Goal: Transaction & Acquisition: Purchase product/service

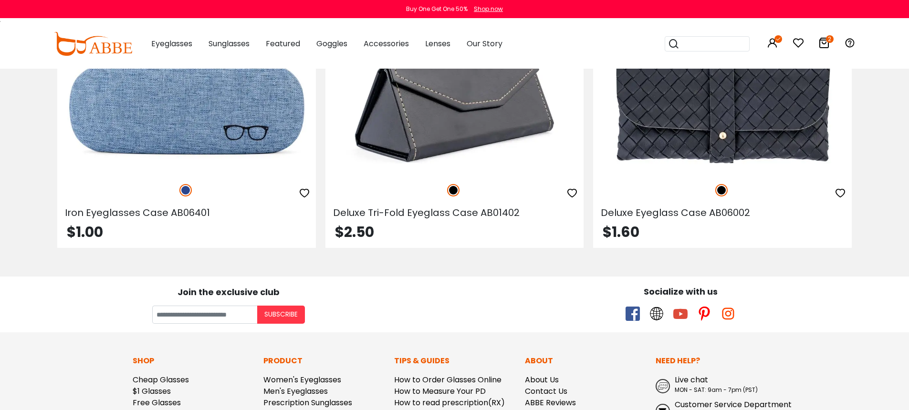
scroll to position [710, 0]
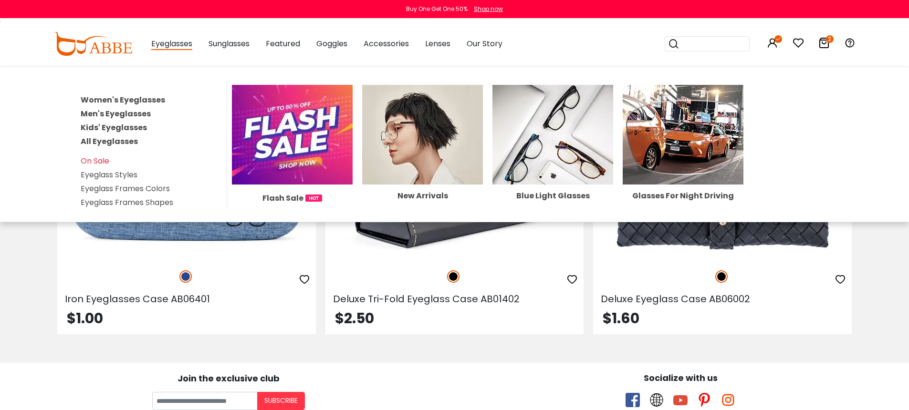
click at [128, 99] on link "Women's Eyeglasses" at bounding box center [123, 99] width 84 height 11
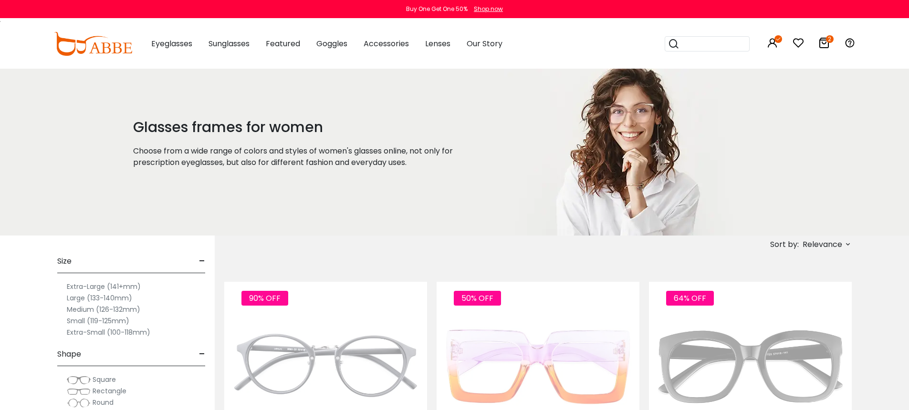
click at [825, 42] on icon at bounding box center [823, 42] width 11 height 11
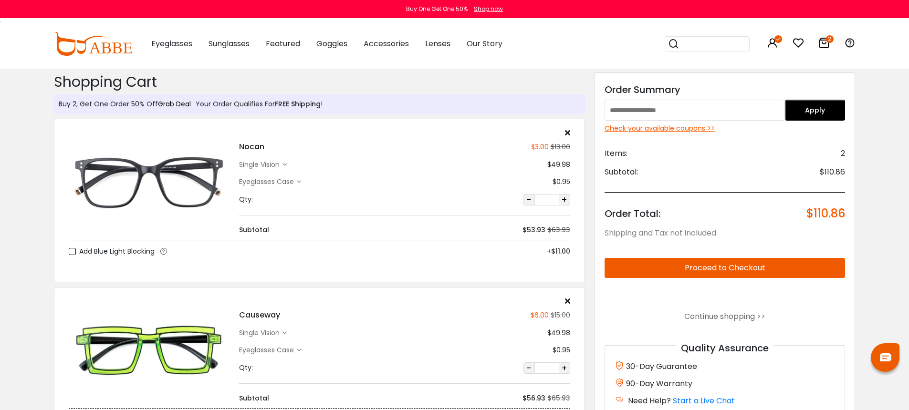
click at [271, 178] on div "Eyeglasses Case" at bounding box center [268, 182] width 58 height 10
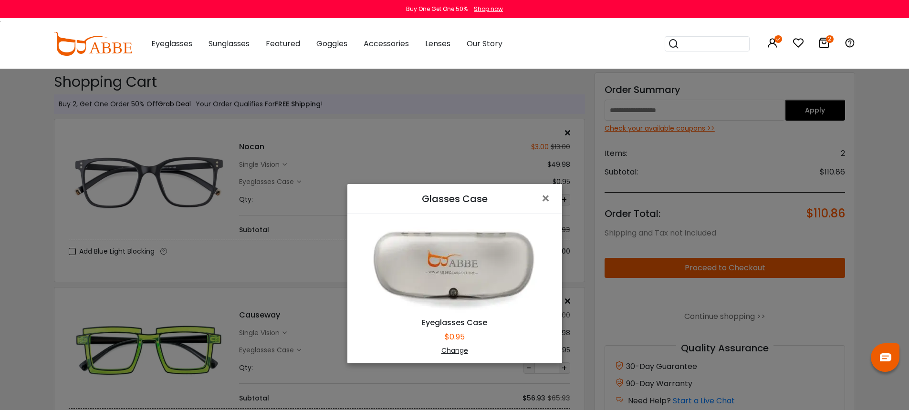
click at [446, 350] on div "Change" at bounding box center [454, 351] width 191 height 10
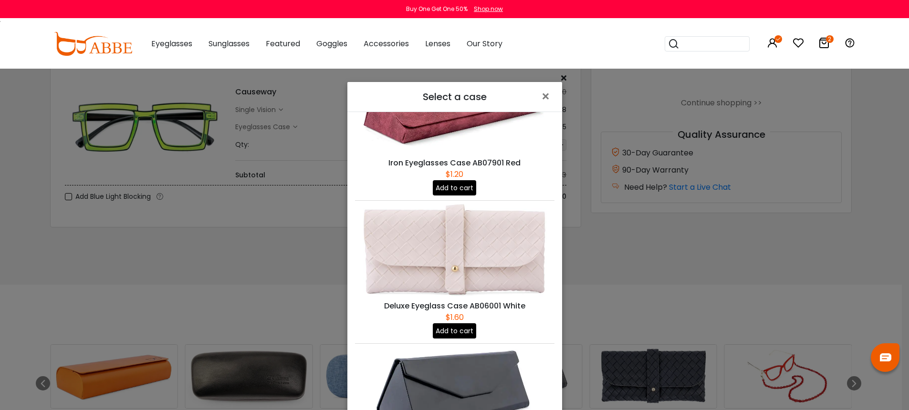
scroll to position [266, 0]
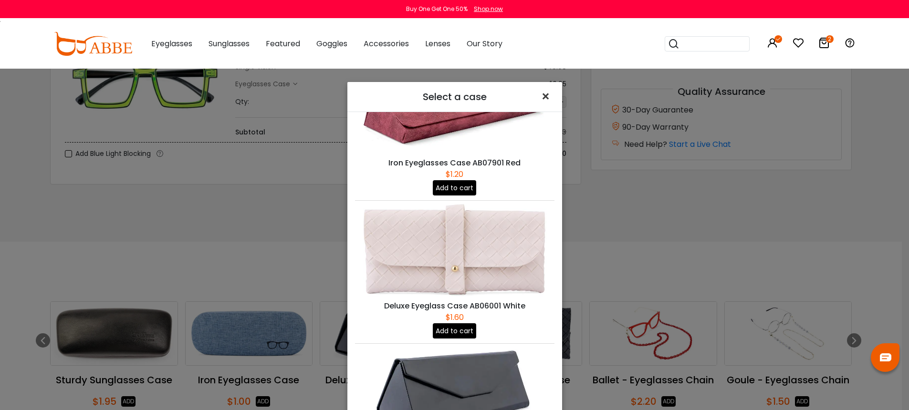
click at [546, 94] on span "×" at bounding box center [548, 96] width 14 height 21
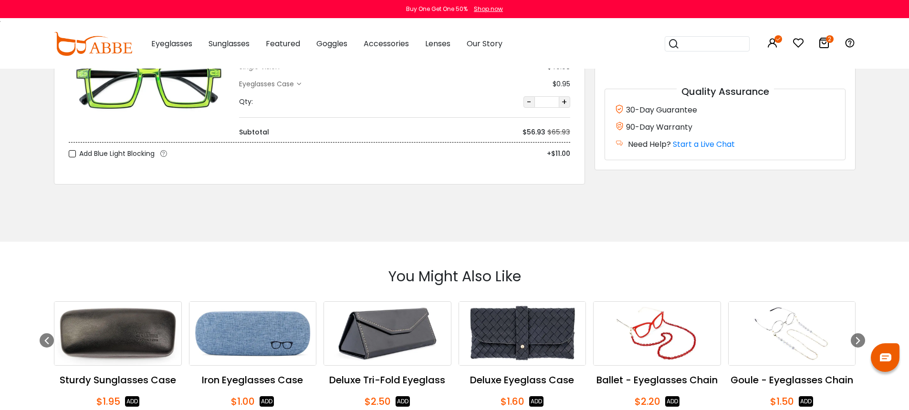
click at [866, 201] on body "Eyeglasses Thanks for your subscription Please use coupon code " NEWCOMER " to …" at bounding box center [454, 308] width 909 height 1012
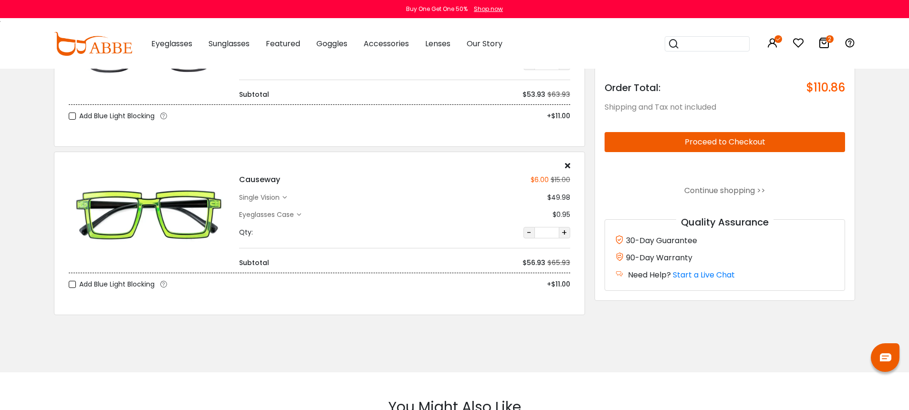
scroll to position [147, 0]
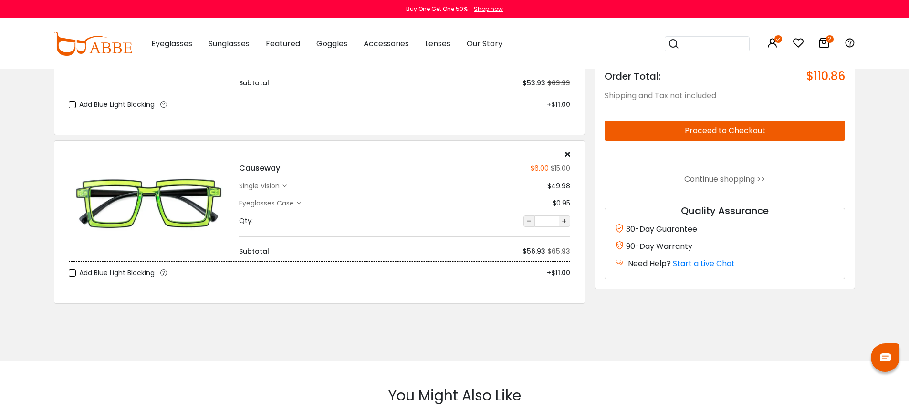
click at [287, 204] on div "Eyeglasses Case" at bounding box center [268, 203] width 58 height 10
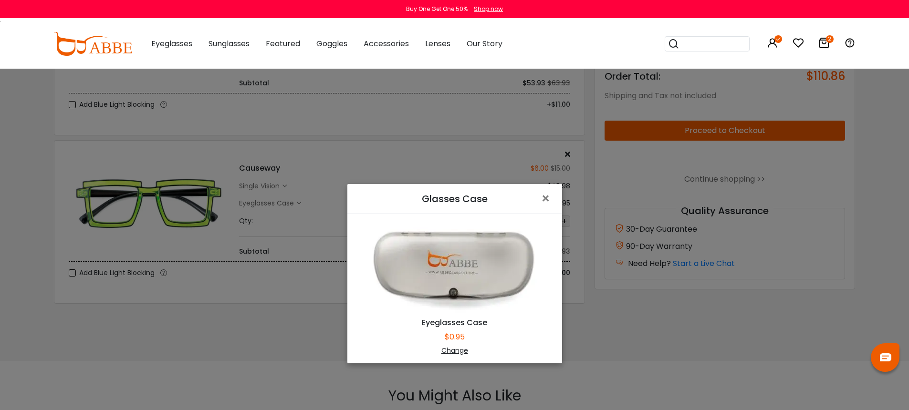
click at [454, 350] on div "Change" at bounding box center [454, 351] width 191 height 10
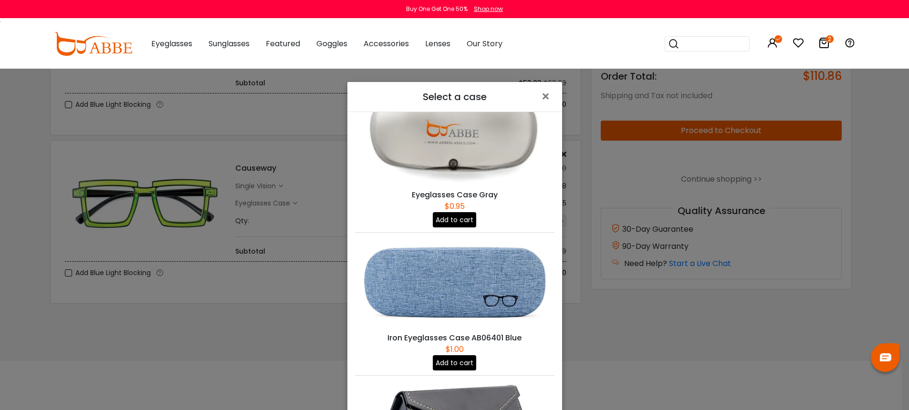
scroll to position [778, 0]
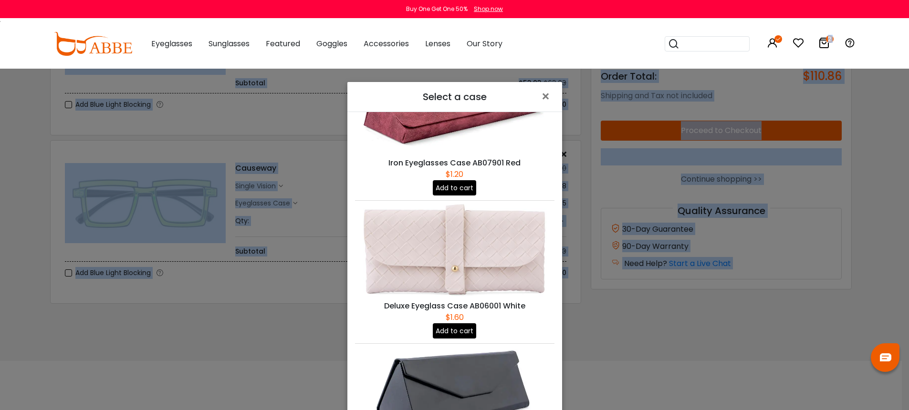
drag, startPoint x: 501, startPoint y: 87, endPoint x: 510, endPoint y: 64, distance: 25.1
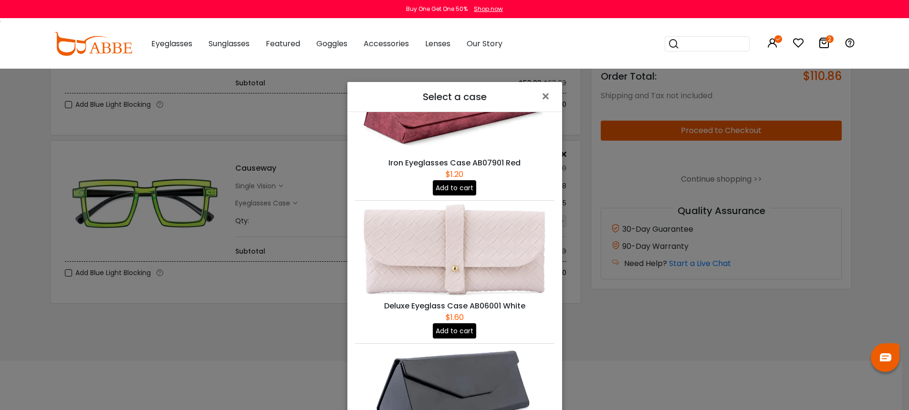
click at [504, 94] on h5 "Select a case" at bounding box center [454, 97] width 199 height 14
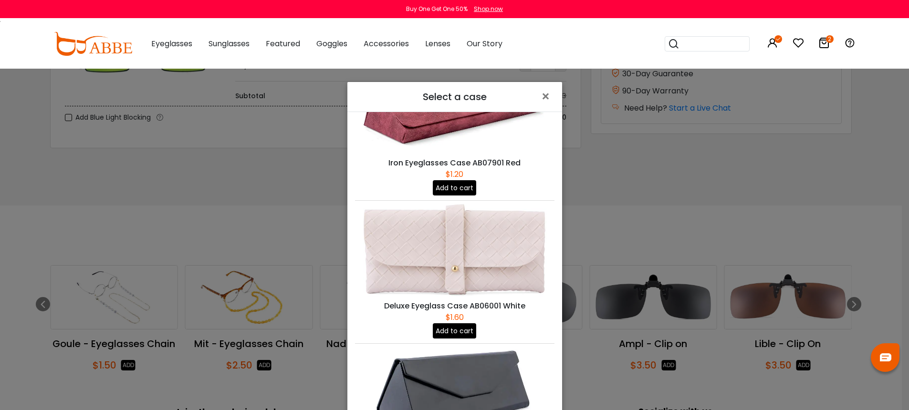
scroll to position [306, 0]
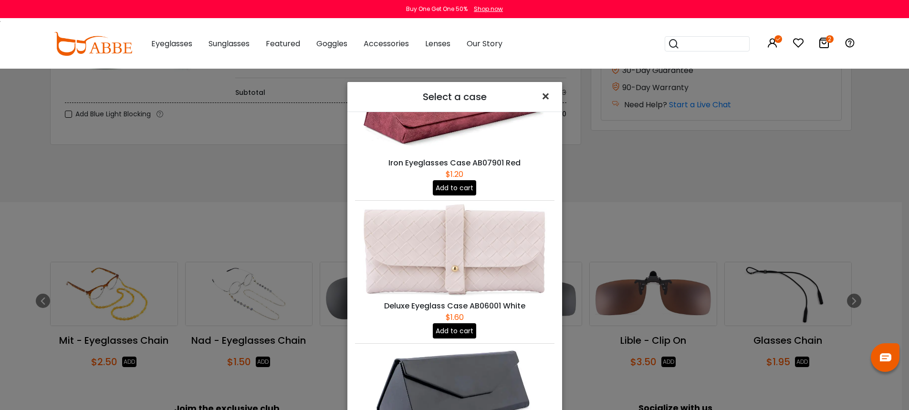
click at [546, 96] on span "×" at bounding box center [548, 96] width 14 height 21
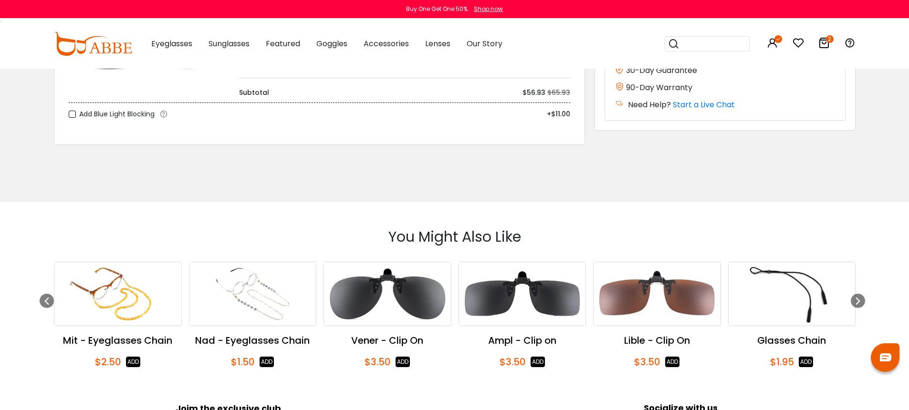
click at [838, 172] on div at bounding box center [455, 173] width 816 height 11
